Goal: Transaction & Acquisition: Purchase product/service

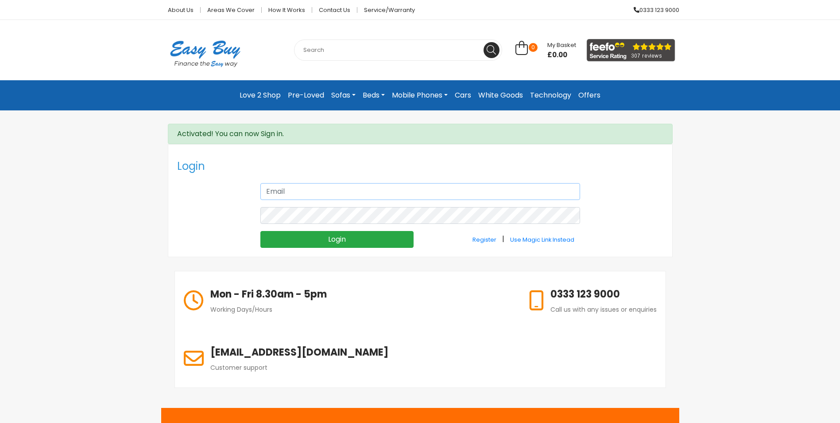
click at [292, 191] on input "text" at bounding box center [421, 191] width 320 height 17
type input "[EMAIL_ADDRESS][DOMAIN_NAME]"
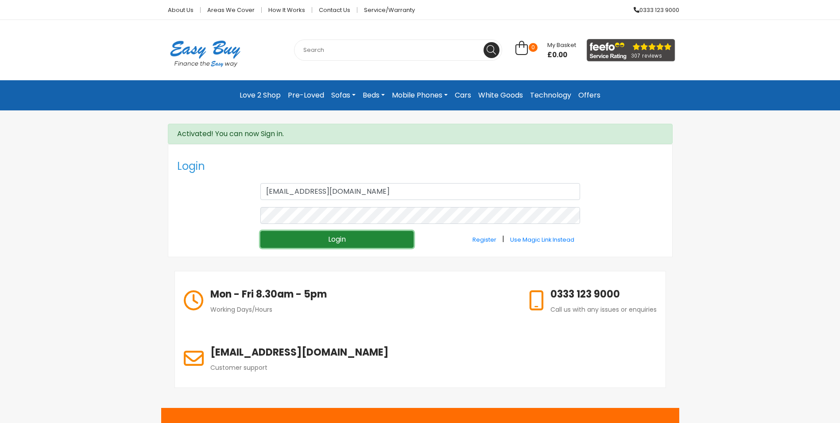
click at [338, 236] on input "Login" at bounding box center [337, 239] width 153 height 17
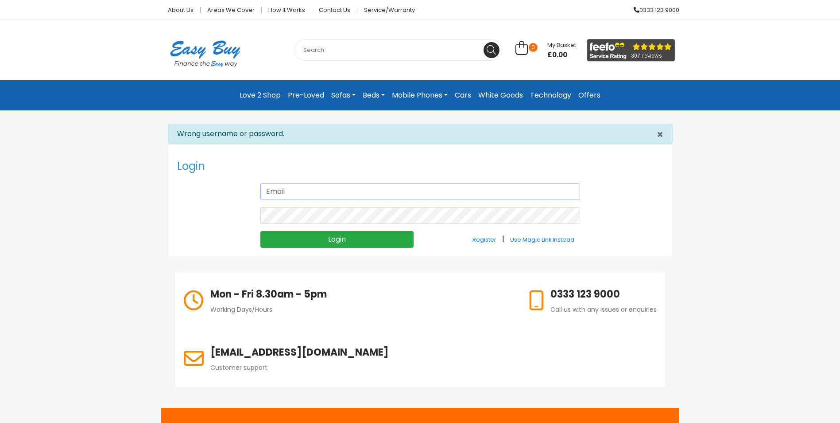
click at [293, 192] on input "text" at bounding box center [421, 191] width 320 height 17
type input "[EMAIL_ADDRESS][DOMAIN_NAME]"
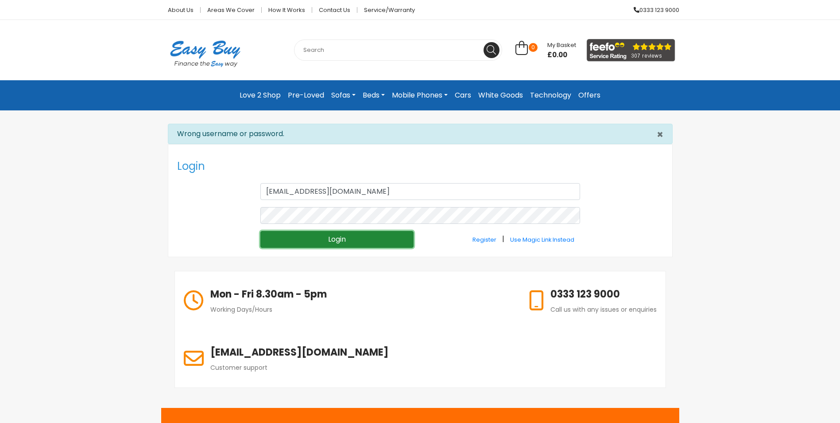
click at [330, 237] on input "Login" at bounding box center [337, 239] width 153 height 17
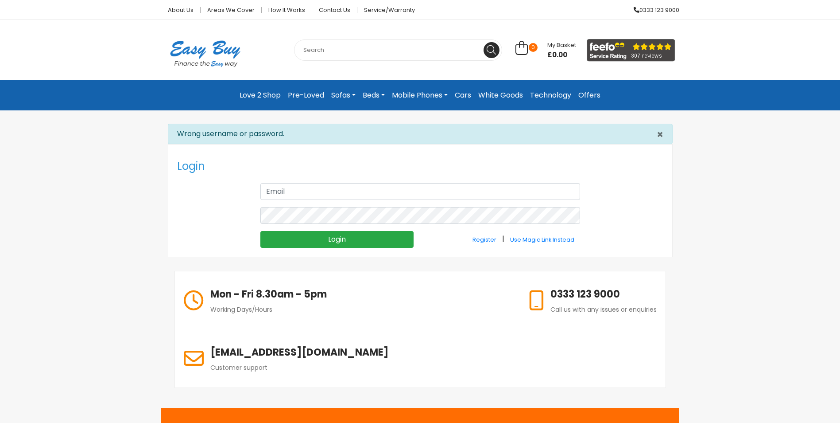
click at [259, 89] on link "Love 2 Shop" at bounding box center [260, 95] width 48 height 16
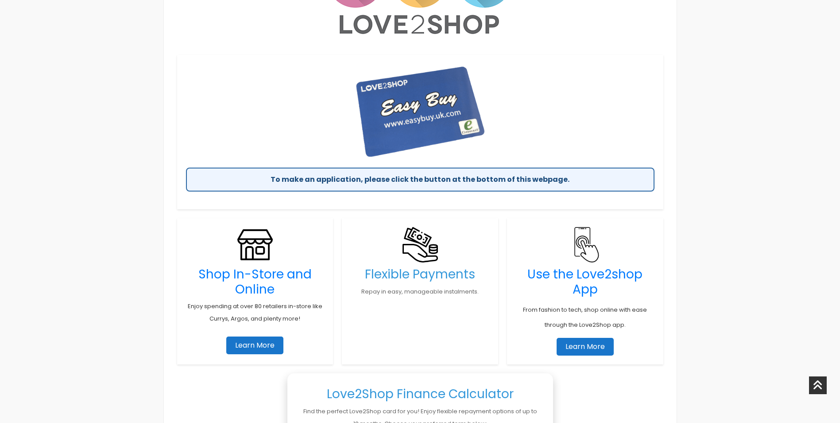
scroll to position [354, 0]
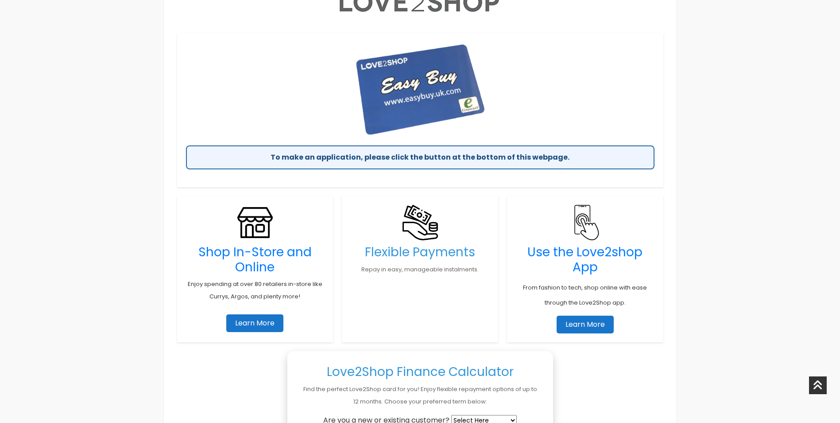
click at [253, 318] on link "Learn More" at bounding box center [254, 323] width 57 height 18
